Goal: Find specific page/section: Find specific page/section

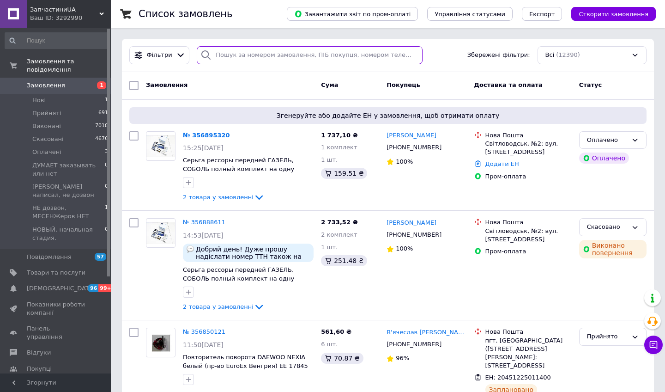
click at [226, 55] on input "search" at bounding box center [310, 55] width 226 height 18
click at [73, 272] on span "Товари та послуги" at bounding box center [56, 272] width 59 height 8
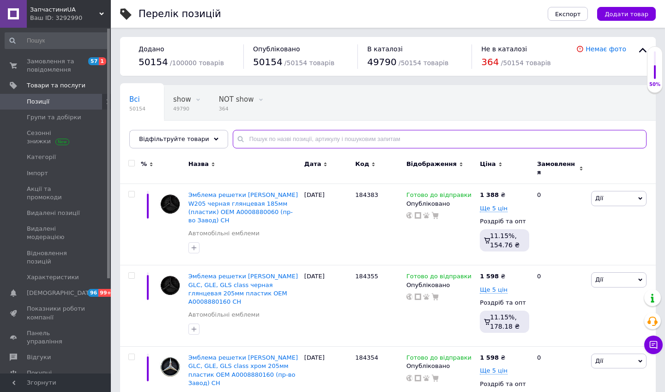
click at [260, 135] on input "text" at bounding box center [440, 139] width 414 height 18
paste input "2617980936"
type input "2617980936"
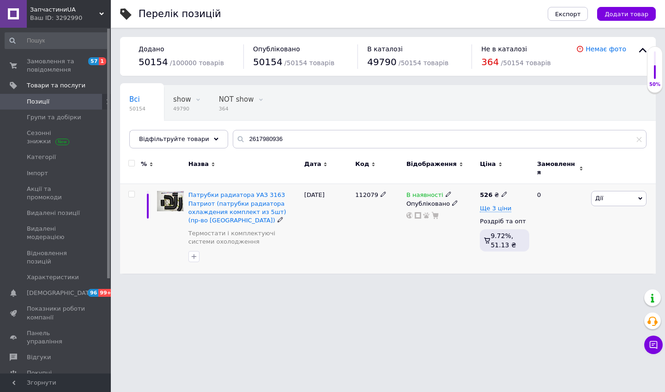
click at [365, 191] on span "112079" at bounding box center [366, 194] width 23 height 7
copy span "112079"
click at [83, 15] on div "Ваш ID: 3292990" at bounding box center [70, 18] width 81 height 8
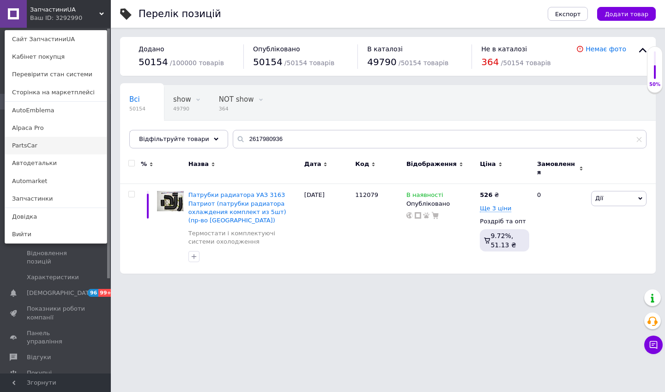
click at [52, 144] on link "PartsCar" at bounding box center [56, 146] width 102 height 18
